Goal: Task Accomplishment & Management: Manage account settings

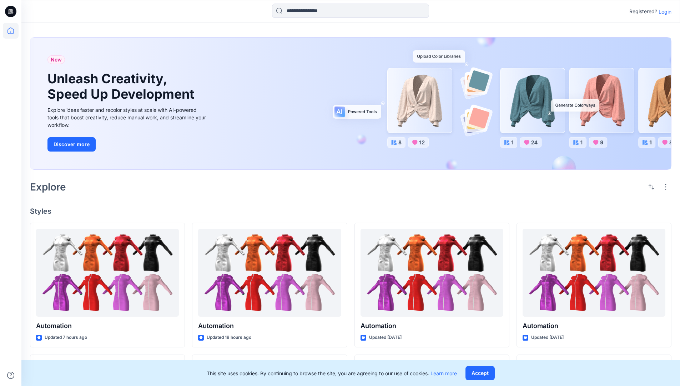
click at [664, 11] on p "Login" at bounding box center [665, 11] width 13 height 7
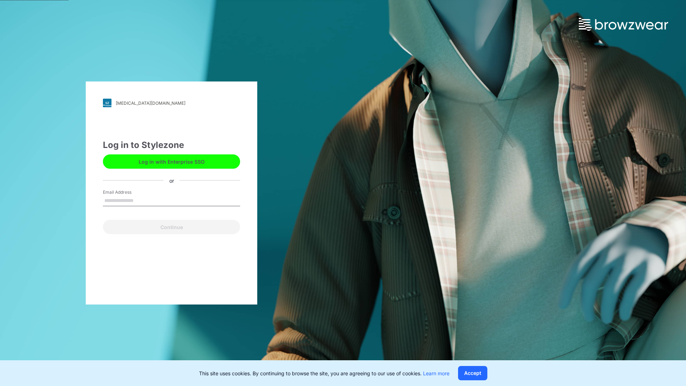
click at [141, 200] on input "Email Address" at bounding box center [171, 200] width 137 height 11
type input "**********"
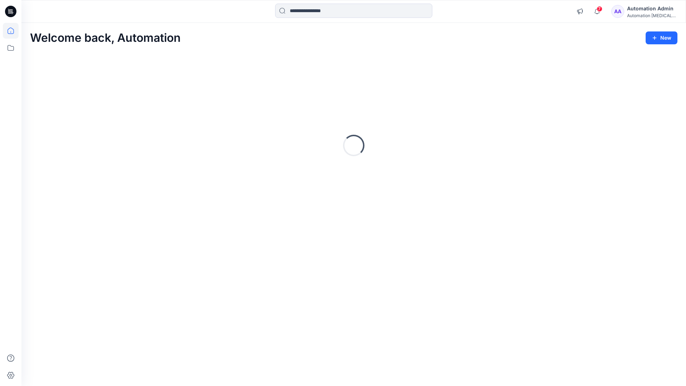
click at [14, 31] on icon at bounding box center [10, 30] width 6 height 6
click at [644, 14] on div "Automation [MEDICAL_DATA]..." at bounding box center [652, 15] width 50 height 5
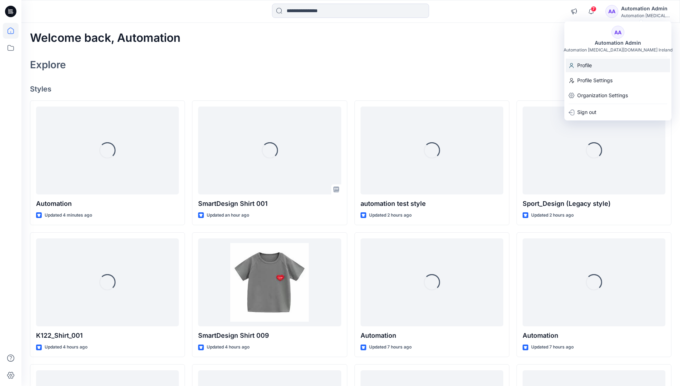
click at [603, 67] on div "Profile" at bounding box center [618, 66] width 104 height 14
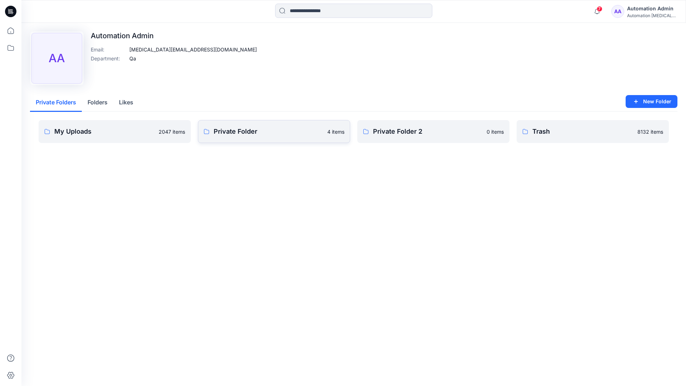
click at [239, 137] on link "Private Folder 4 items" at bounding box center [274, 131] width 152 height 23
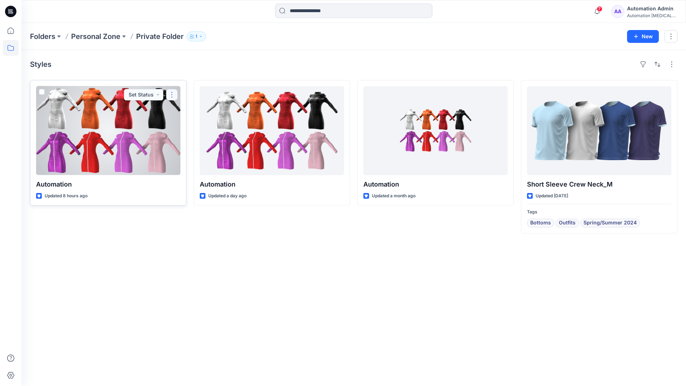
click at [171, 94] on button "button" at bounding box center [171, 94] width 11 height 11
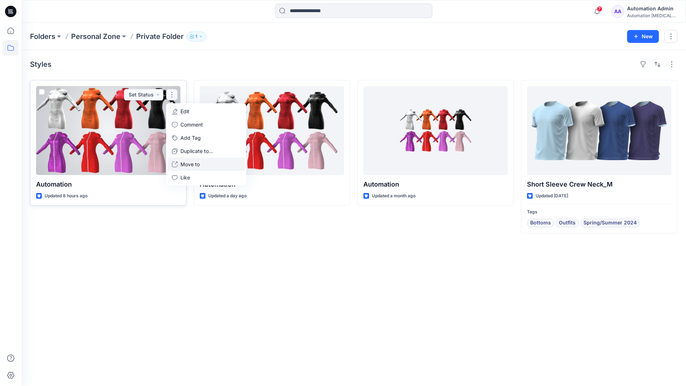
click at [184, 162] on p "Move to" at bounding box center [189, 163] width 19 height 7
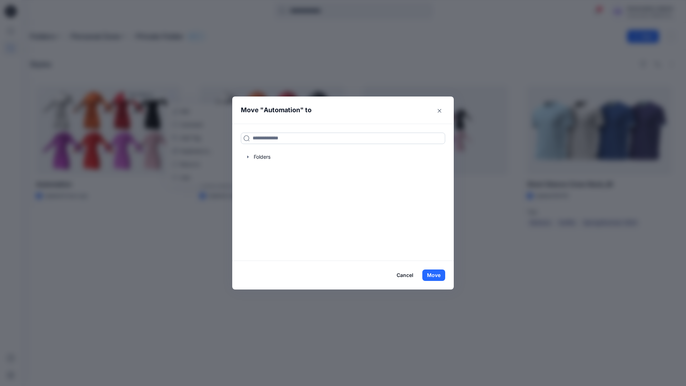
click at [315, 135] on input at bounding box center [343, 137] width 204 height 11
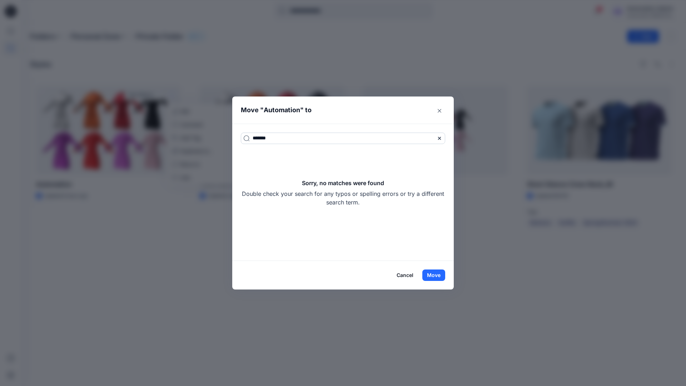
type input "*******"
drag, startPoint x: 315, startPoint y: 135, endPoint x: 371, endPoint y: 201, distance: 86.9
click at [371, 201] on div "Sorry, no matches were found Double check your search for any typos or spelling…" at bounding box center [343, 193] width 204 height 28
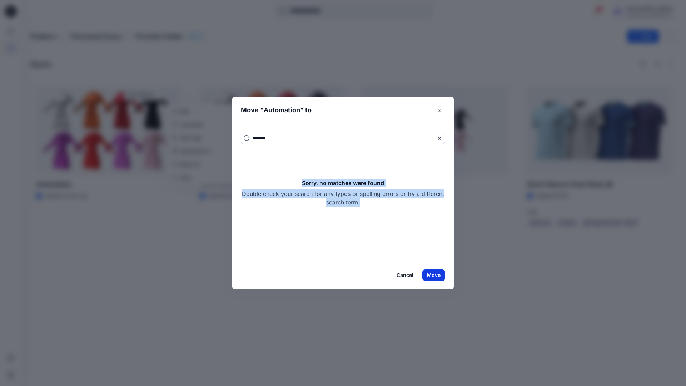
click at [439, 274] on button "Move" at bounding box center [433, 274] width 23 height 11
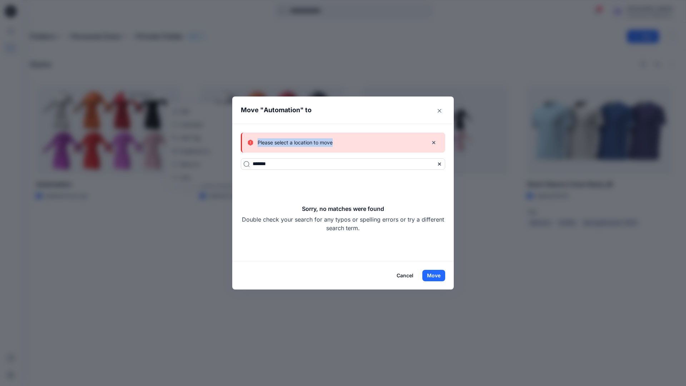
drag, startPoint x: 439, startPoint y: 274, endPoint x: 333, endPoint y: 143, distance: 168.9
click at [333, 143] on div "Please select a location to move" at bounding box center [334, 142] width 175 height 9
click at [407, 274] on button "Cancel" at bounding box center [405, 275] width 26 height 11
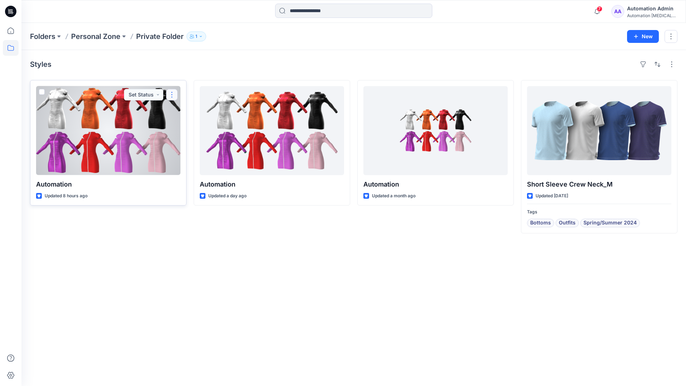
click at [172, 94] on button "button" at bounding box center [171, 94] width 11 height 11
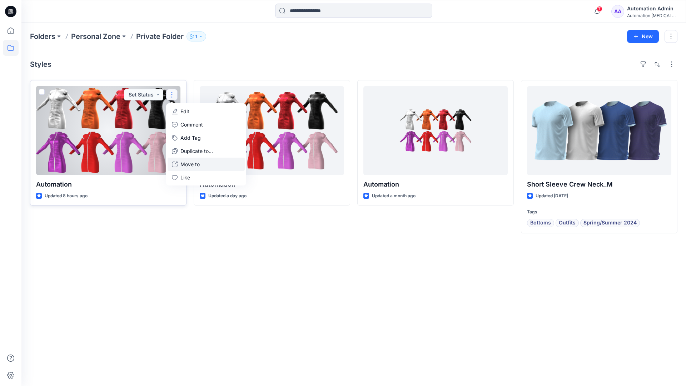
click at [194, 162] on p "Move to" at bounding box center [189, 163] width 19 height 7
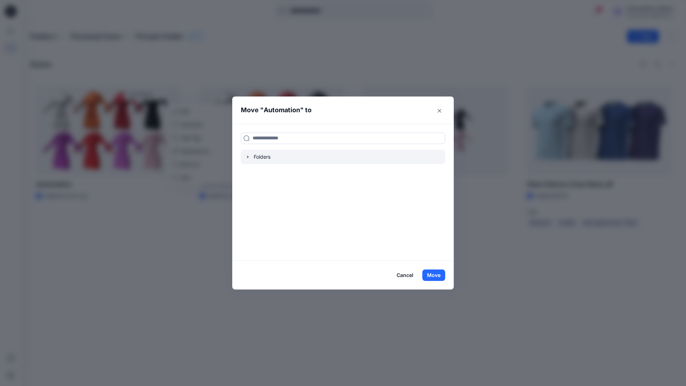
click at [249, 157] on icon "button" at bounding box center [248, 157] width 6 height 6
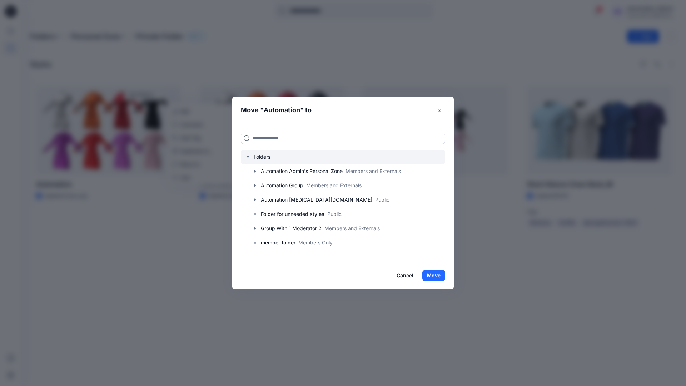
scroll to position [70, 0]
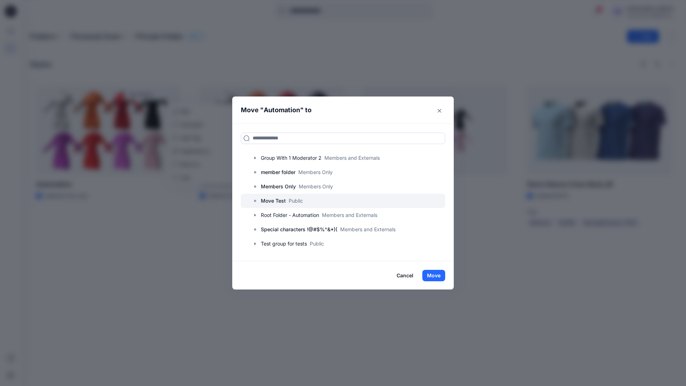
click at [277, 200] on p "Move Test" at bounding box center [273, 200] width 25 height 9
click at [435, 275] on button "Move" at bounding box center [433, 275] width 23 height 11
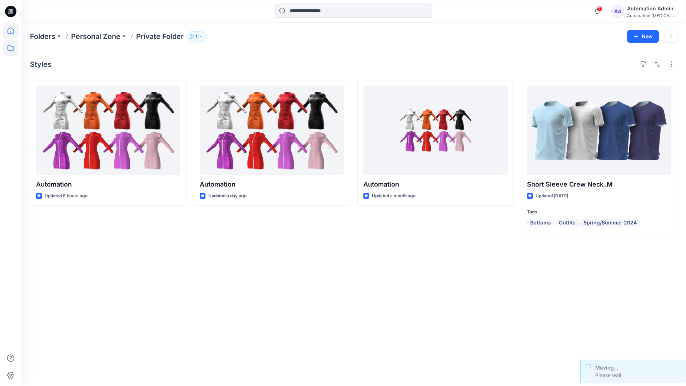
click at [11, 29] on icon at bounding box center [11, 31] width 16 height 16
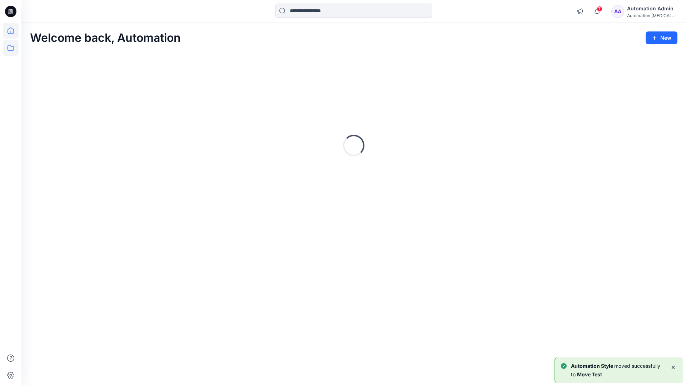
click at [12, 47] on icon at bounding box center [11, 48] width 16 height 16
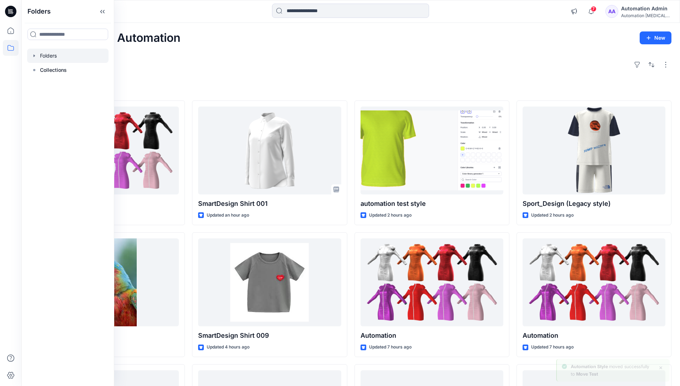
click at [47, 56] on div at bounding box center [67, 56] width 81 height 14
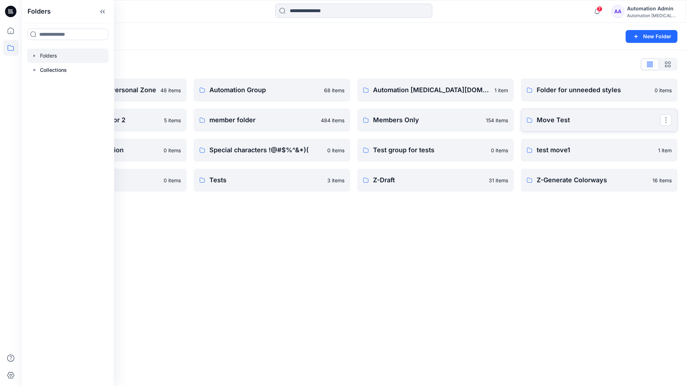
click at [649, 127] on link "Move Test" at bounding box center [599, 120] width 156 height 23
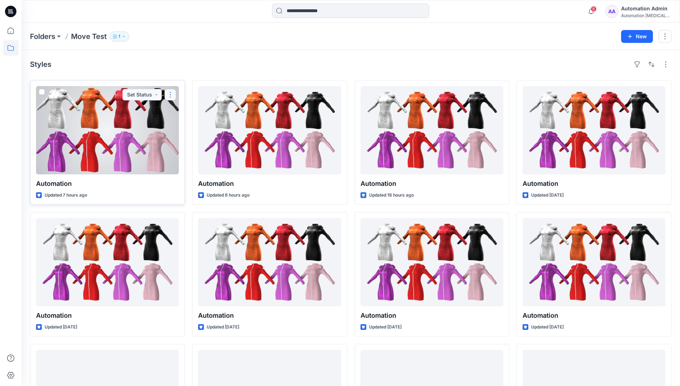
click at [170, 95] on button "button" at bounding box center [170, 94] width 11 height 11
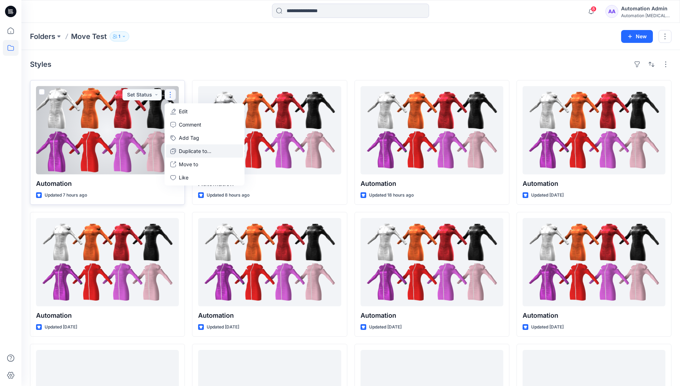
click at [184, 147] on p "Duplicate to..." at bounding box center [195, 150] width 32 height 7
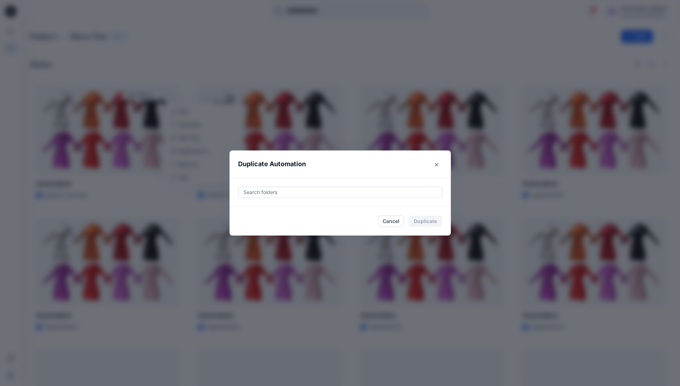
click at [266, 189] on div at bounding box center [340, 192] width 195 height 9
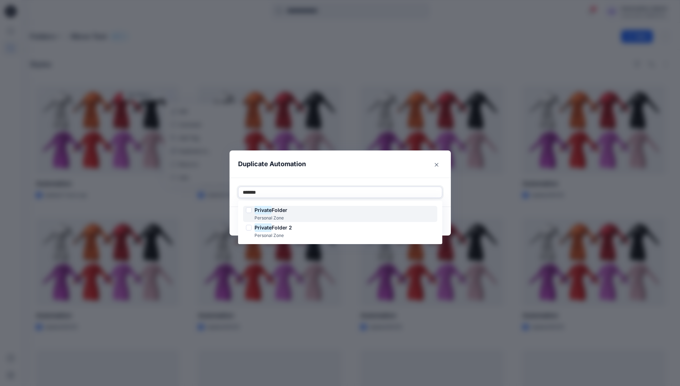
click at [281, 208] on span "Folder" at bounding box center [280, 210] width 16 height 6
type input "*******"
click at [340, 171] on header "Duplicate Automation" at bounding box center [333, 163] width 207 height 27
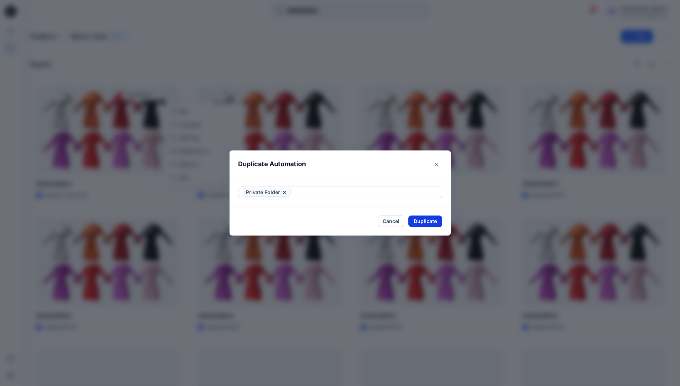
click at [433, 218] on button "Duplicate" at bounding box center [426, 220] width 34 height 11
click at [436, 220] on button "Close" at bounding box center [430, 220] width 23 height 11
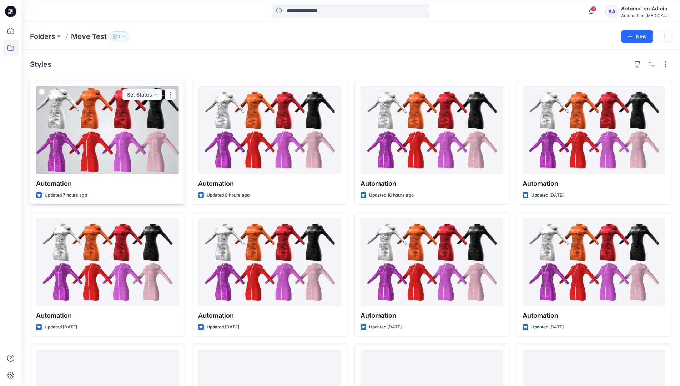
click at [170, 95] on button "button" at bounding box center [170, 94] width 11 height 11
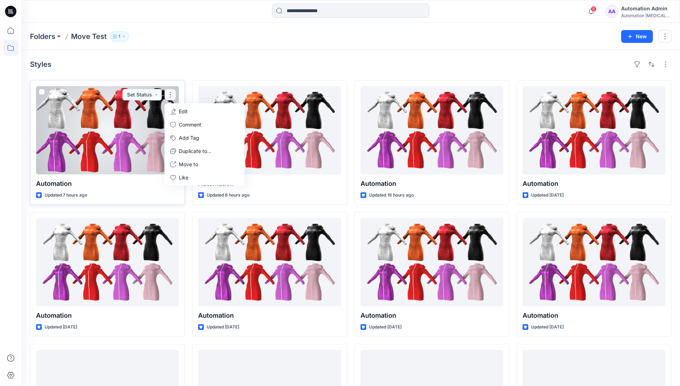
click at [181, 111] on p "Edit" at bounding box center [183, 110] width 9 height 7
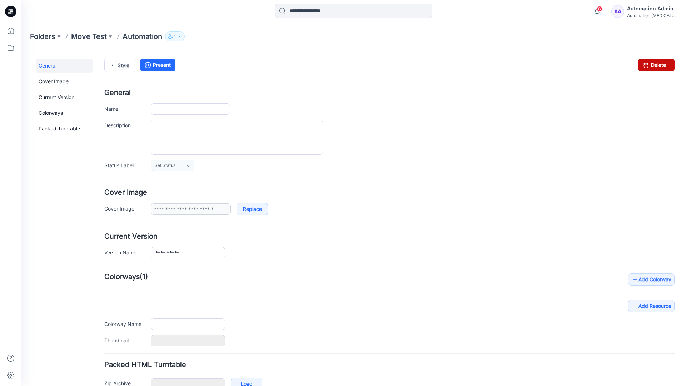
click at [641, 66] on icon at bounding box center [646, 65] width 10 height 13
type input "**********"
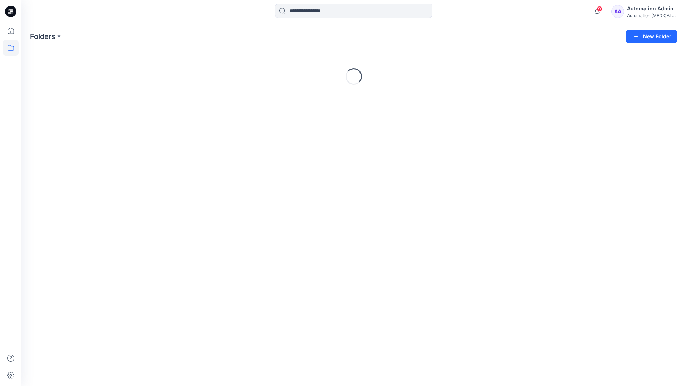
click at [639, 10] on div "Automation Admin" at bounding box center [652, 8] width 50 height 9
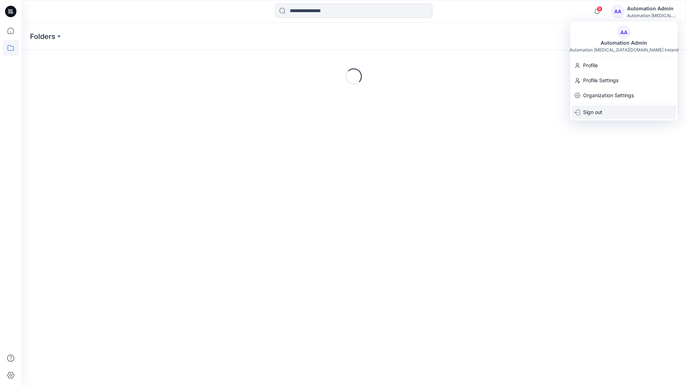
click at [594, 110] on p "Sign out" at bounding box center [592, 112] width 19 height 14
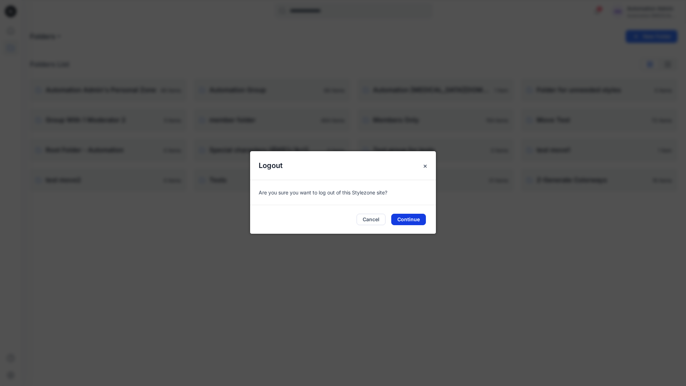
click at [414, 218] on button "Continue" at bounding box center [408, 219] width 35 height 11
